Goal: Check status: Check status

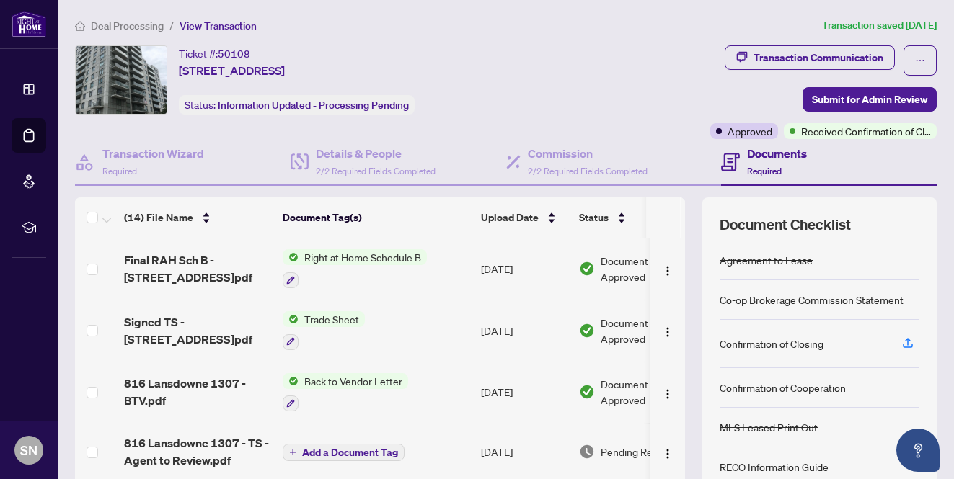
click at [624, 43] on div "Deal Processing / View Transaction Transaction saved [DATE] Ticket #: 50108 130…" at bounding box center [505, 301] width 873 height 569
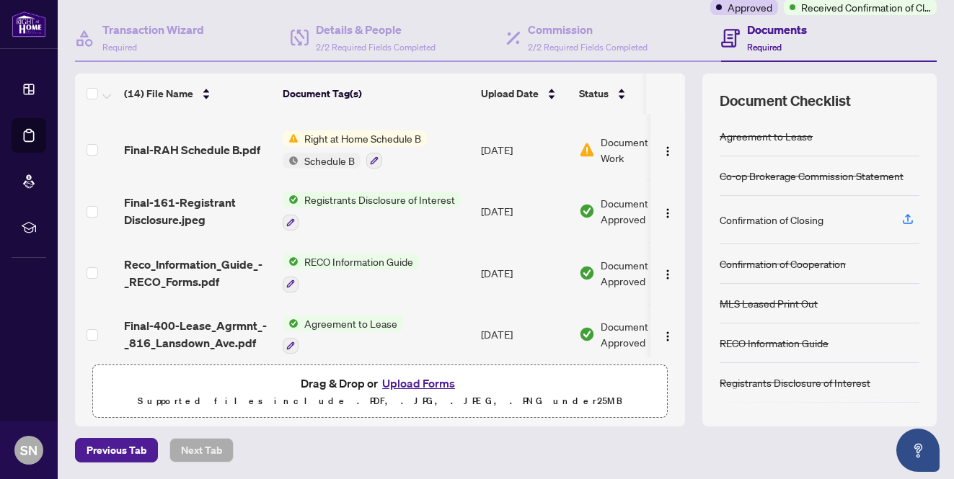
scroll to position [544, 0]
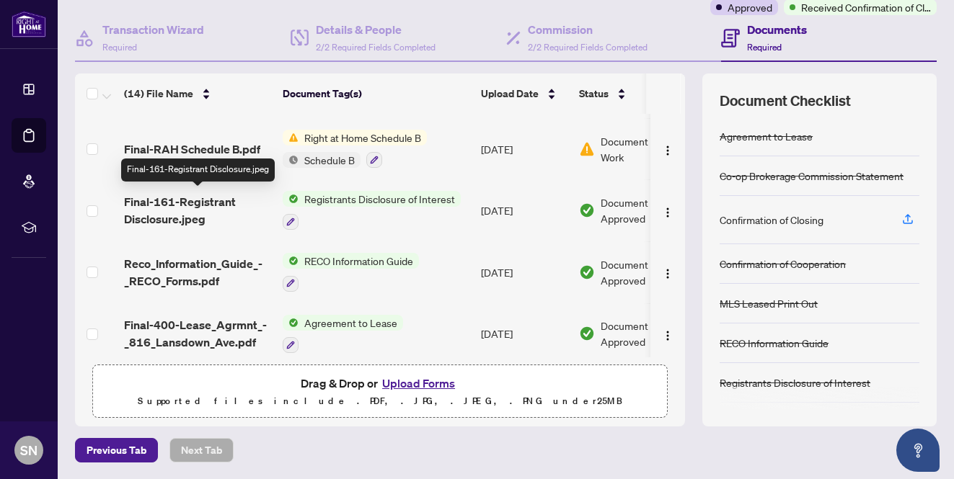
click at [179, 200] on span "Final-161-Registrant Disclosure.jpeg" at bounding box center [197, 210] width 147 height 35
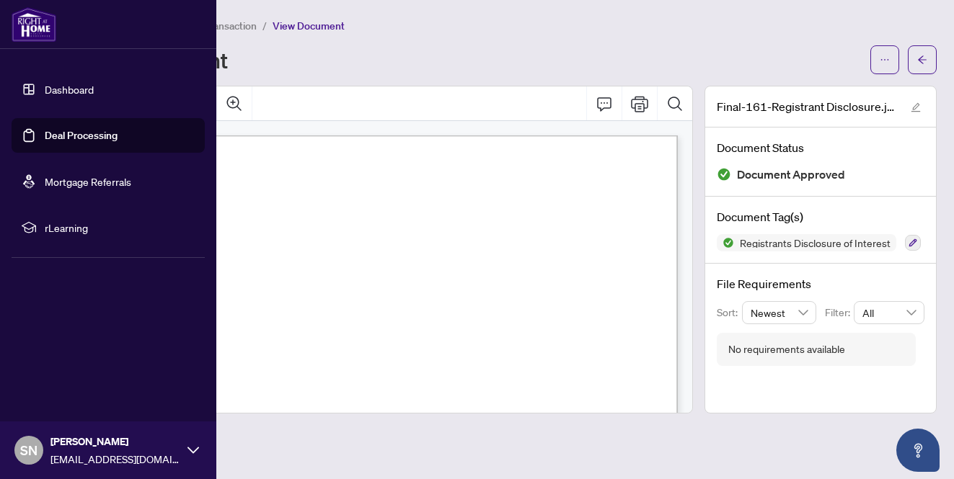
click at [88, 134] on link "Deal Processing" at bounding box center [81, 135] width 73 height 13
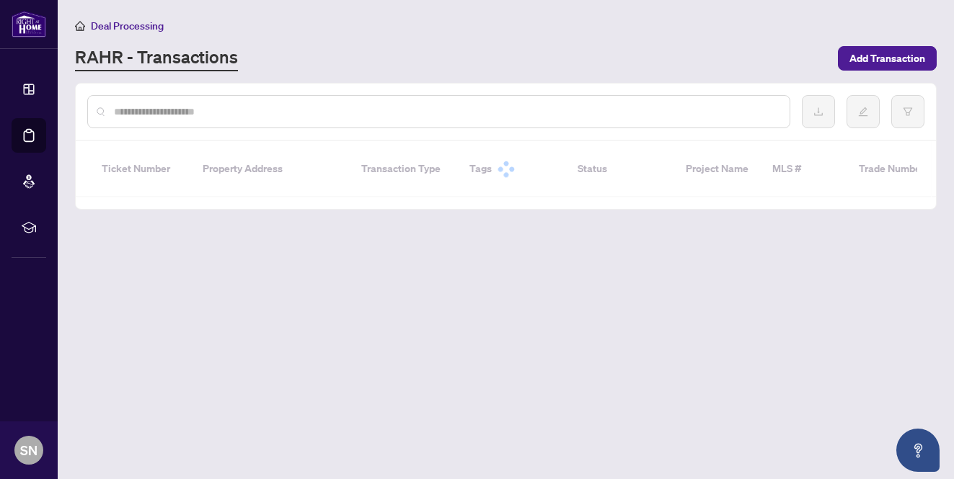
click at [516, 41] on div "Deal Processing [PERSON_NAME] - Transactions Add Transaction" at bounding box center [505, 44] width 861 height 54
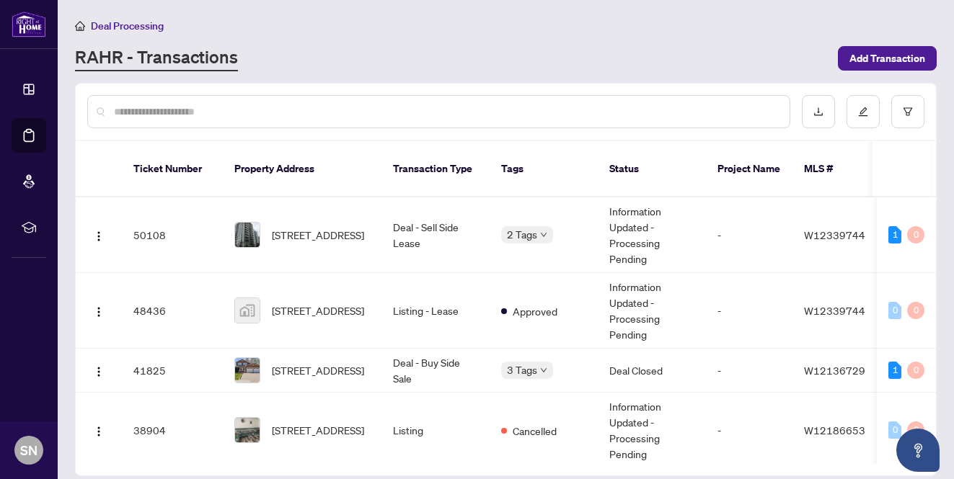
click at [406, 27] on div "Deal Processing" at bounding box center [505, 25] width 861 height 17
